Goal: Find specific page/section: Find specific page/section

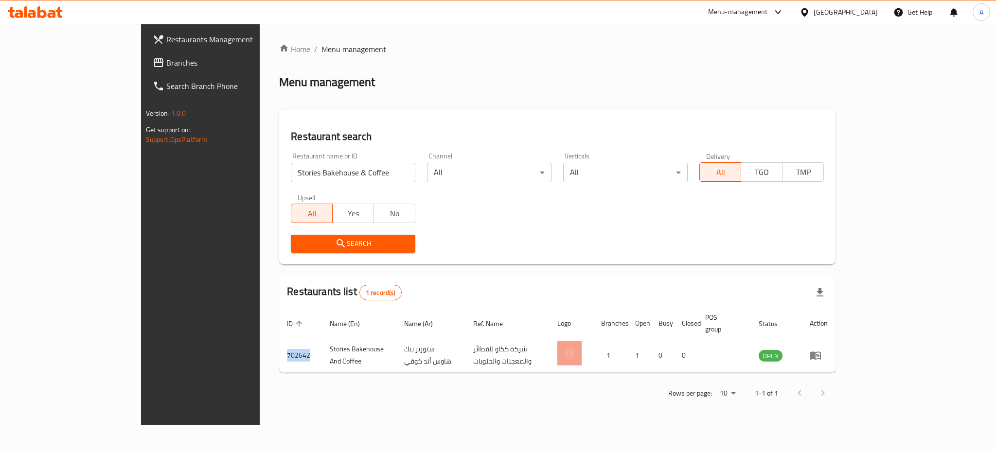
click at [368, 169] on input "Stories Bakehouse & Coffee" at bounding box center [353, 172] width 125 height 19
click at [291, 169] on input "search" at bounding box center [353, 172] width 125 height 19
paste input "751430"
click at [299, 247] on span "Search" at bounding box center [353, 244] width 109 height 12
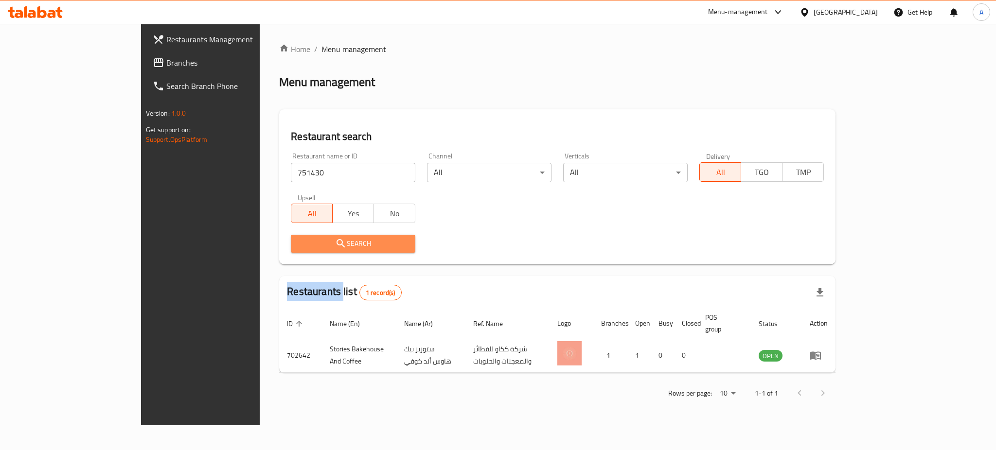
click at [265, 247] on div at bounding box center [498, 225] width 996 height 450
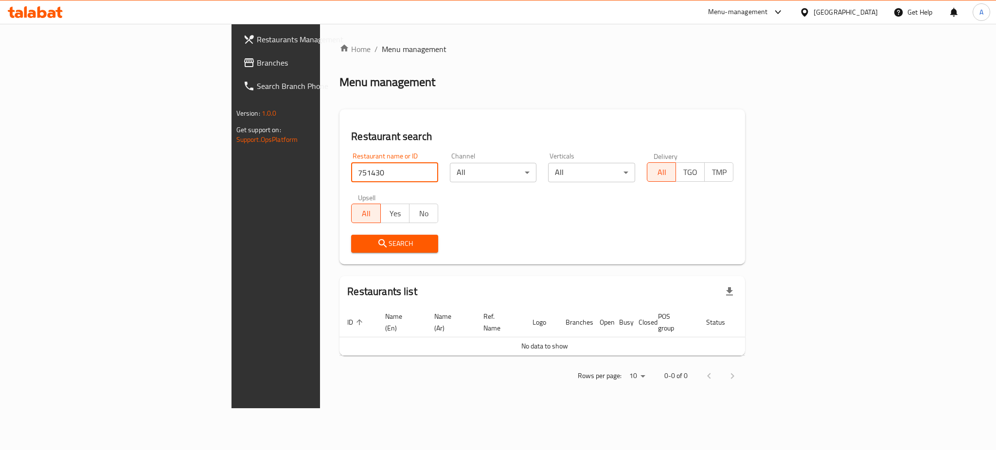
drag, startPoint x: 275, startPoint y: 171, endPoint x: 99, endPoint y: 174, distance: 176.6
click at [232, 174] on div "Restaurants Management Branches Search Branch Phone Version: 1.0.0 Get support …" at bounding box center [499, 216] width 534 height 385
paste input "Blaban [PERSON_NAME]"
type input "Blaban [PERSON_NAME]"
click at [345, 253] on div "Search" at bounding box center [394, 244] width 99 height 30
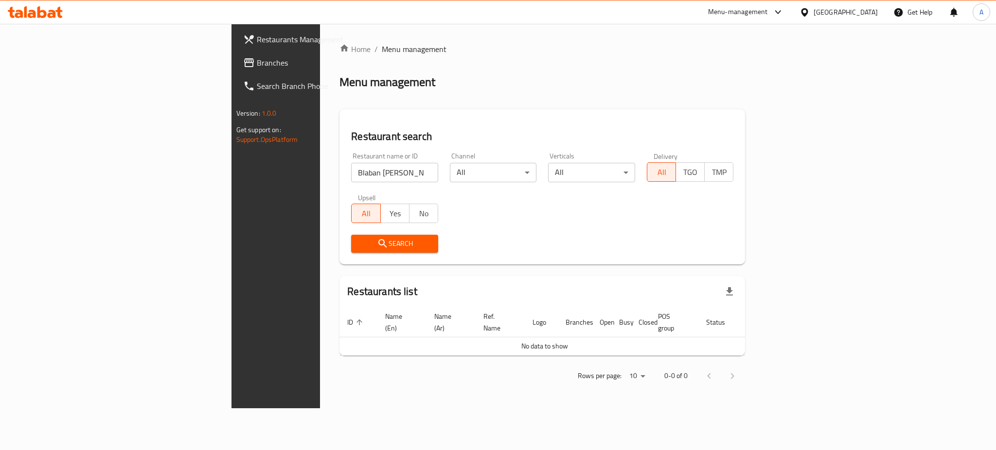
click at [359, 248] on span "Search" at bounding box center [395, 244] width 72 height 12
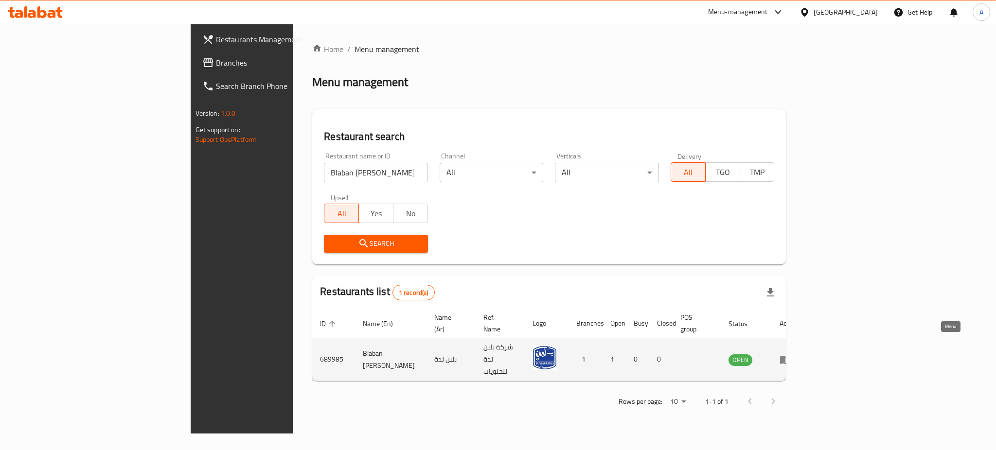
click at [798, 354] on link "enhanced table" at bounding box center [789, 360] width 18 height 12
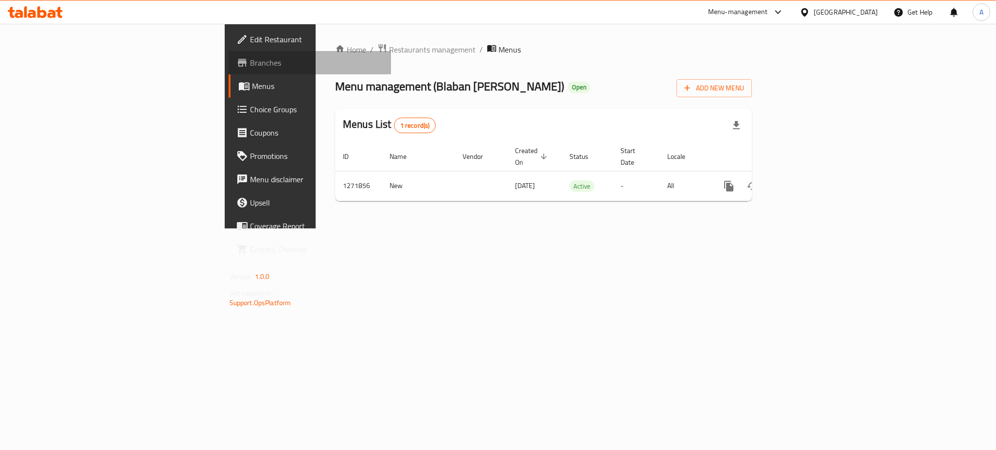
click at [250, 57] on span "Branches" at bounding box center [316, 63] width 133 height 12
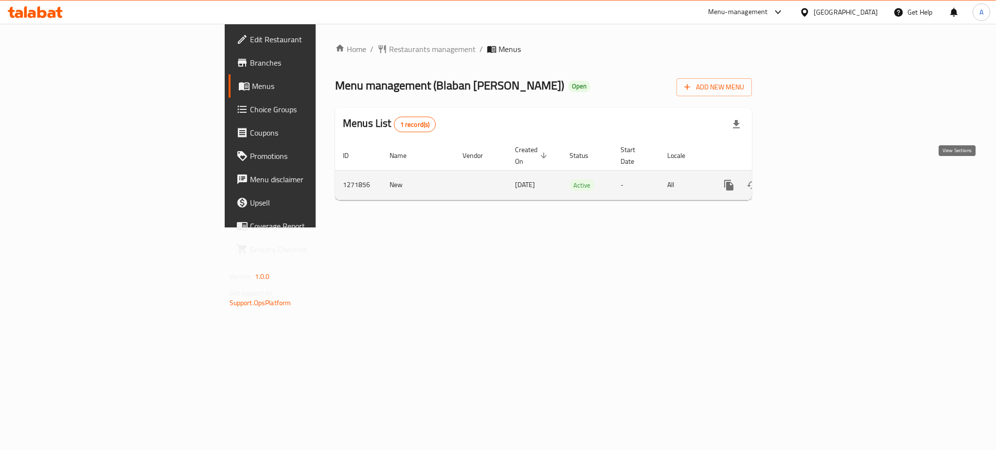
click at [805, 180] on icon "enhanced table" at bounding box center [799, 186] width 12 height 12
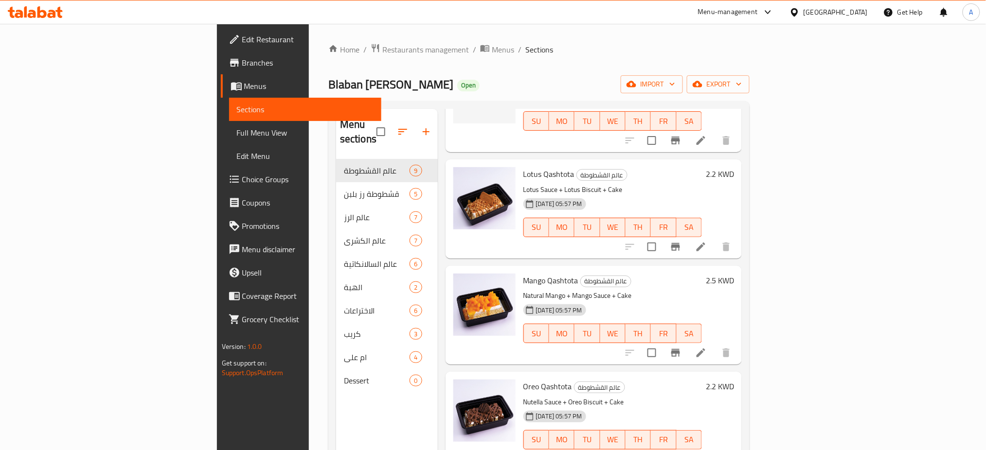
scroll to position [530, 0]
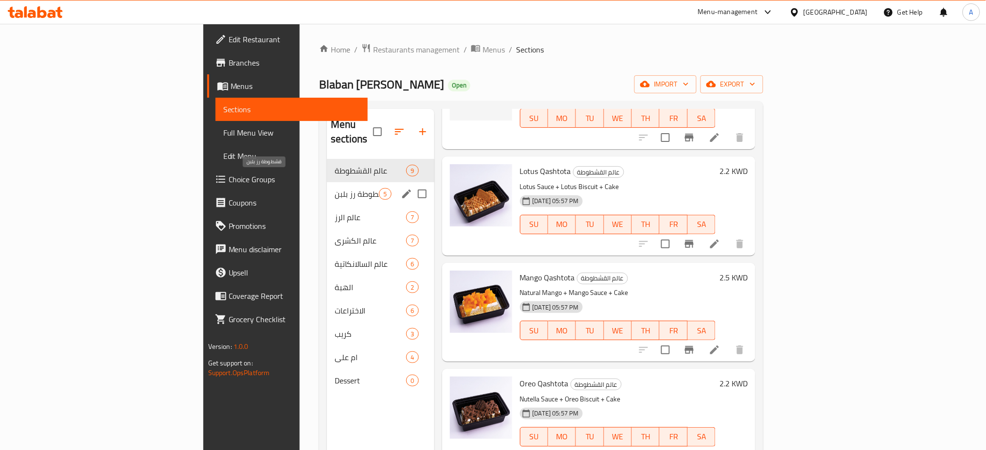
click at [335, 188] on span "قشطوطة رز بلبن" at bounding box center [357, 194] width 44 height 12
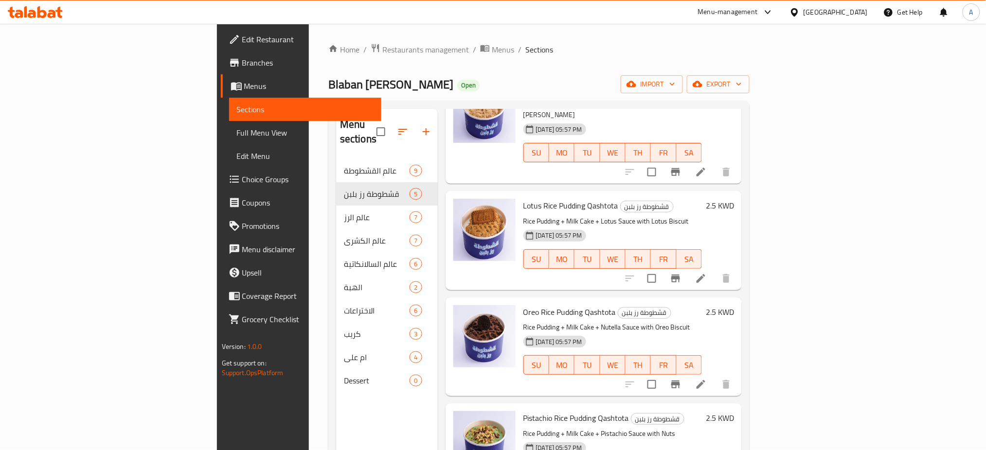
scroll to position [105, 0]
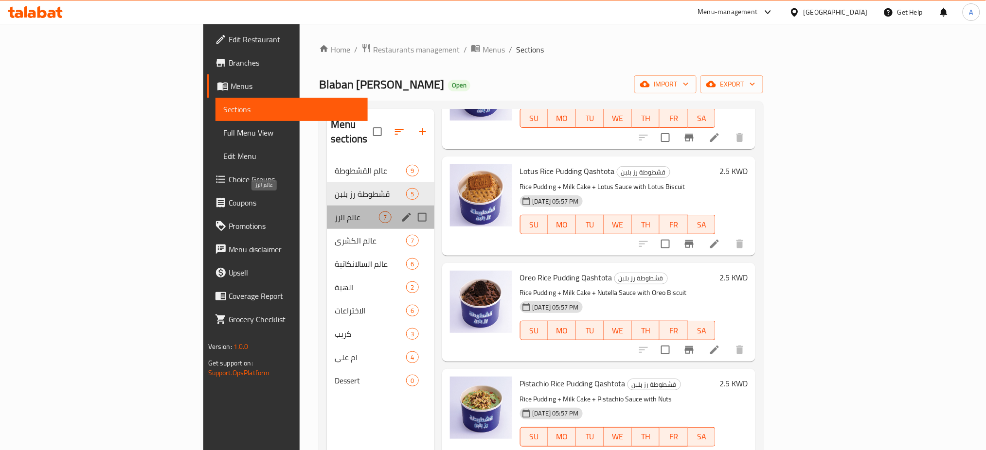
click at [335, 212] on span "عالم الرز" at bounding box center [357, 218] width 44 height 12
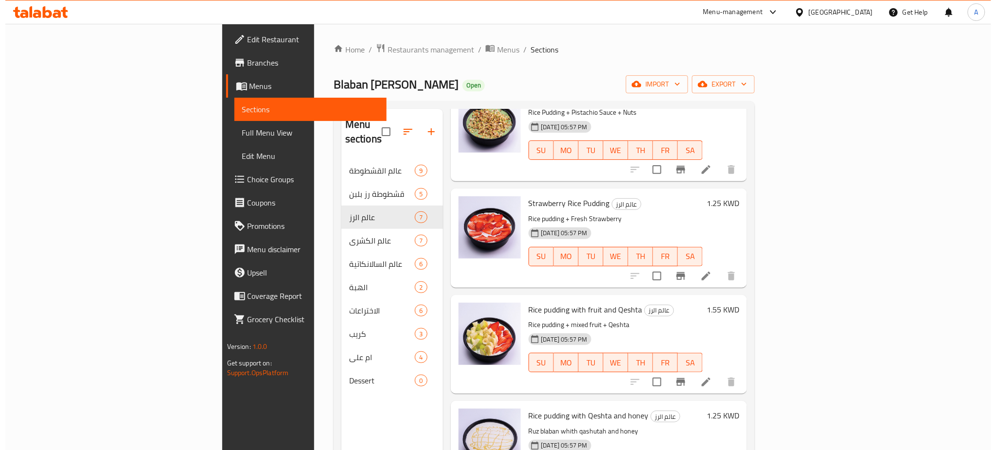
scroll to position [317, 0]
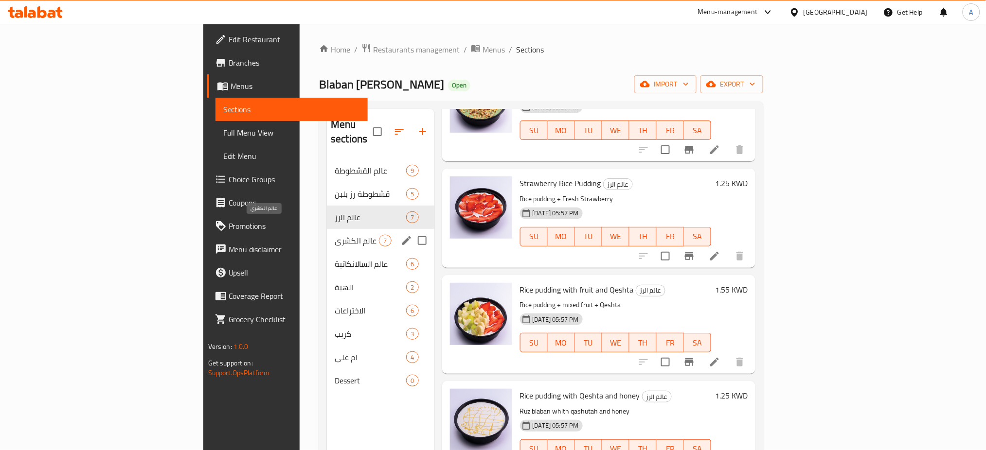
click at [335, 235] on span "عالم الكشري" at bounding box center [357, 241] width 44 height 12
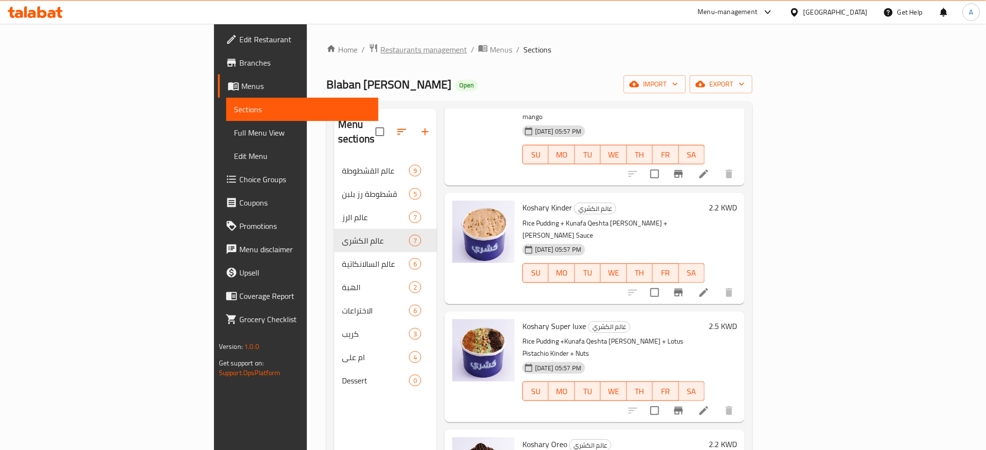
click at [380, 50] on span "Restaurants management" at bounding box center [423, 50] width 87 height 12
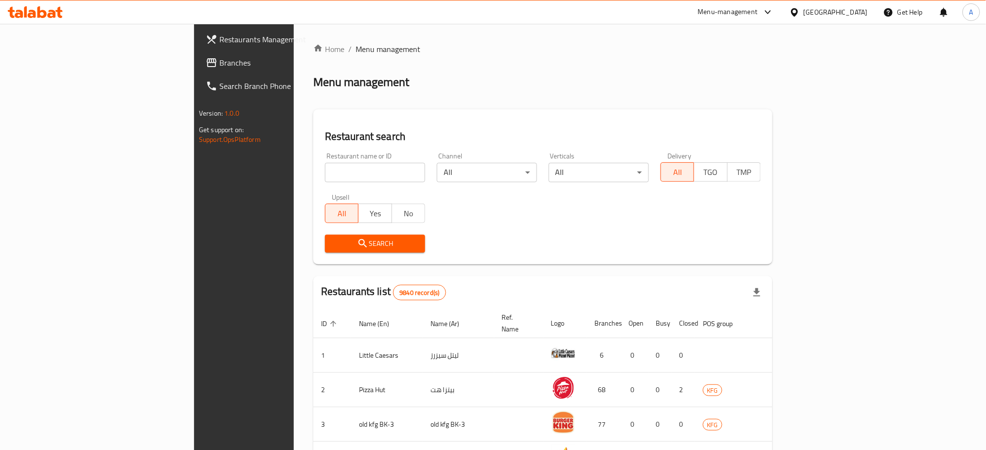
click at [313, 175] on div "Home / Menu management Menu management Restaurant search Restaurant name or ID …" at bounding box center [542, 372] width 459 height 658
click at [325, 159] on div "Restaurant name or ID Restaurant name or ID" at bounding box center [375, 168] width 100 height 30
click at [325, 169] on input "search" at bounding box center [375, 172] width 100 height 19
type input "crushie"
click button "Search" at bounding box center [375, 244] width 100 height 18
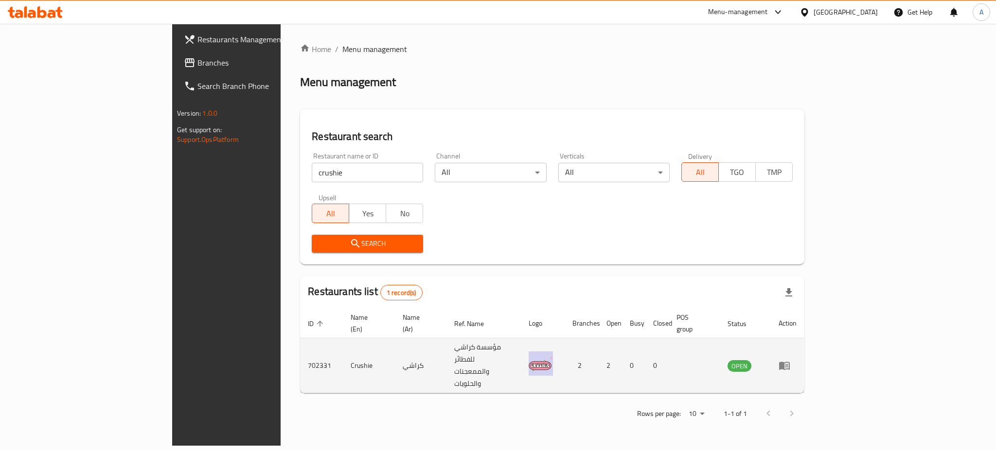
click at [805, 345] on td "enhanced table" at bounding box center [788, 366] width 34 height 55
click at [797, 360] on link "enhanced table" at bounding box center [788, 366] width 18 height 12
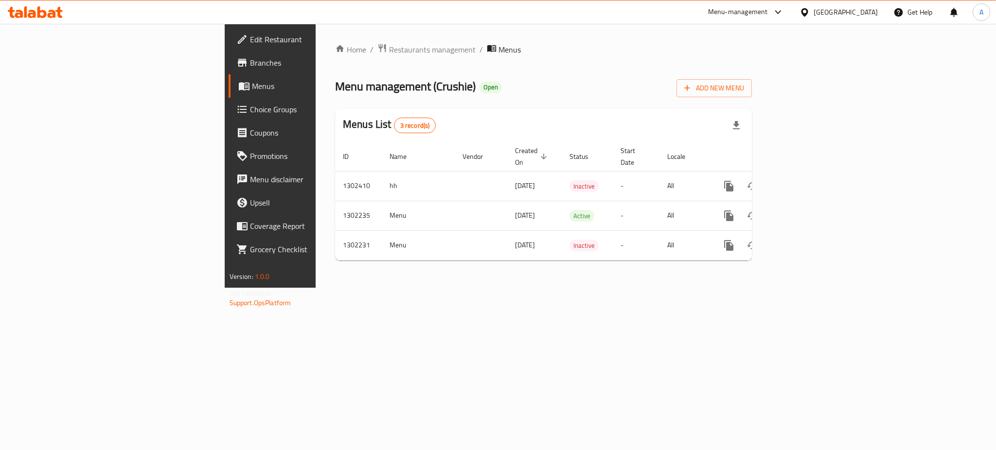
click at [250, 63] on span "Branches" at bounding box center [316, 63] width 133 height 12
